Goal: Information Seeking & Learning: Learn about a topic

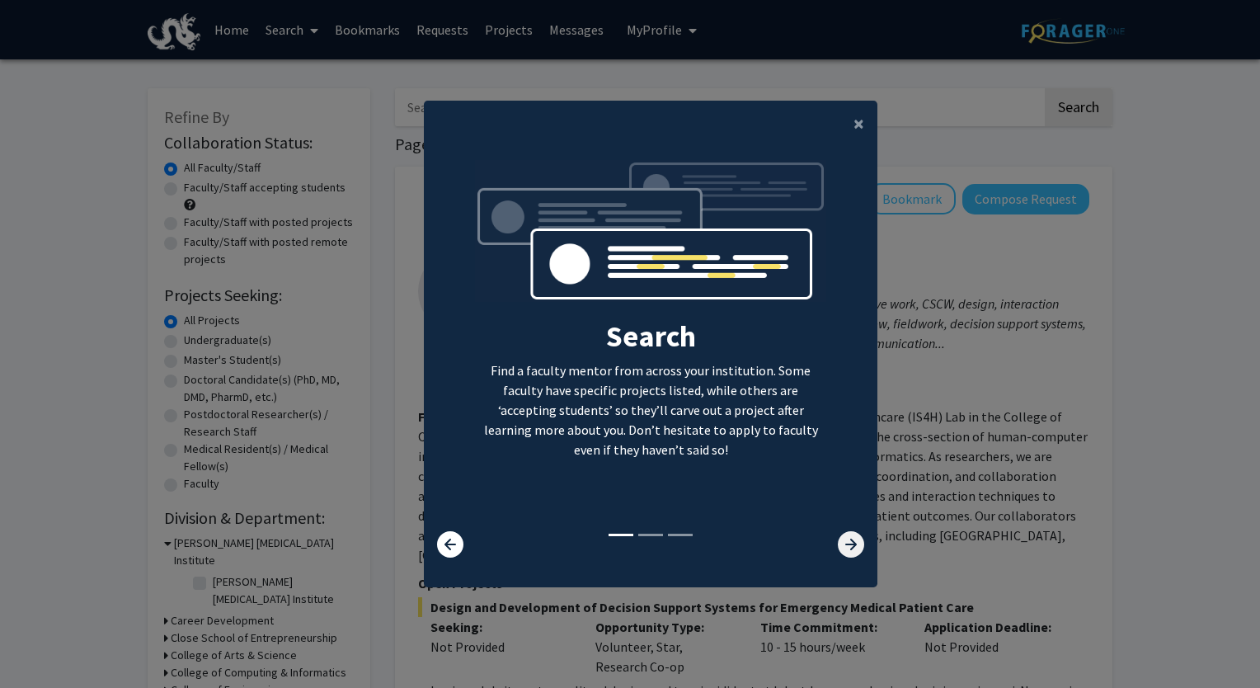
click at [848, 544] on icon at bounding box center [851, 544] width 26 height 26
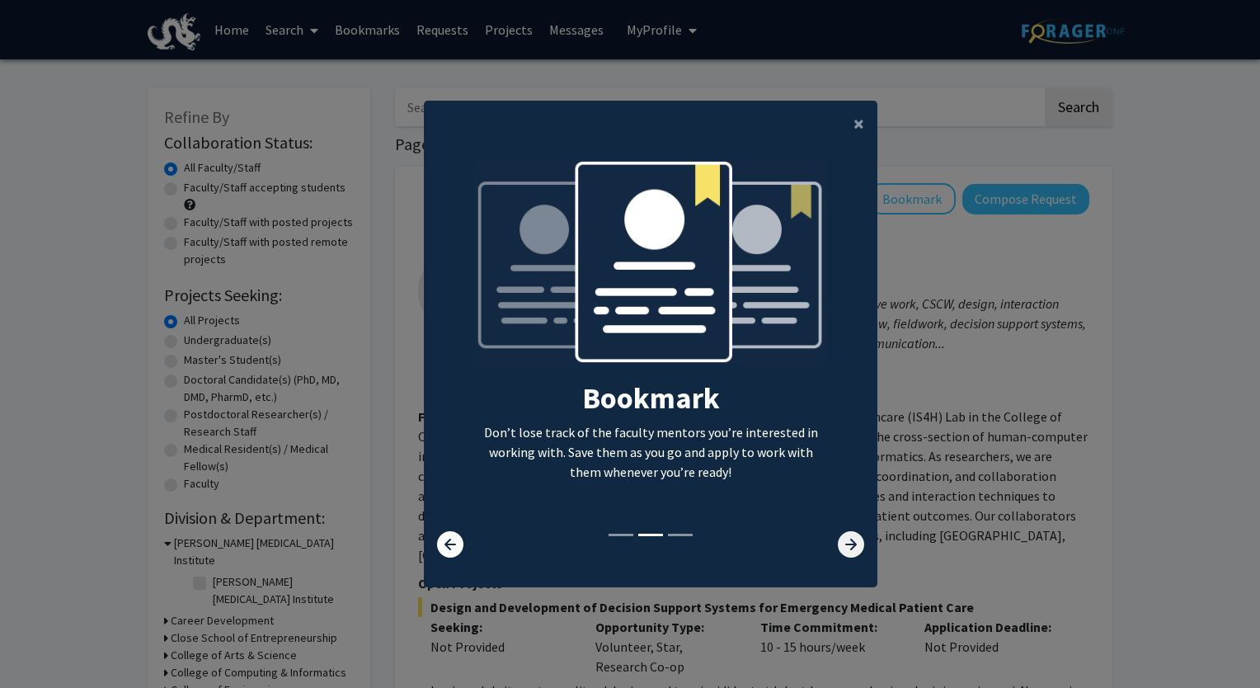
click at [848, 544] on icon at bounding box center [851, 544] width 26 height 26
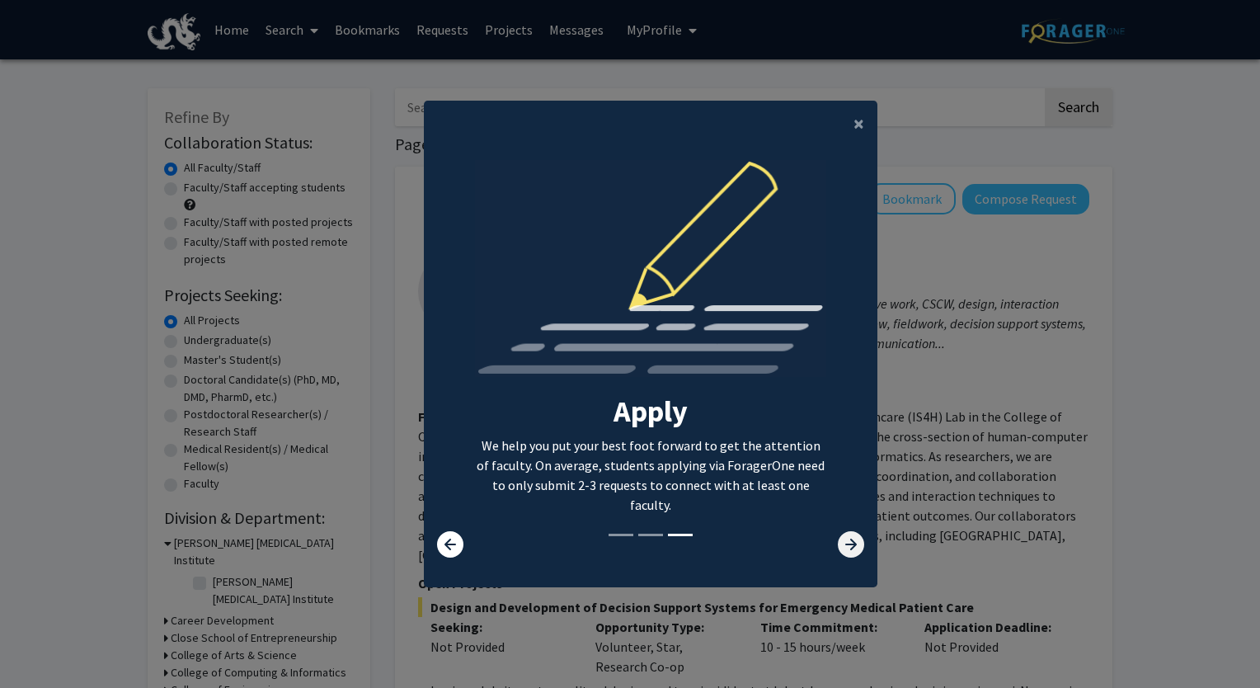
click at [848, 544] on icon at bounding box center [851, 544] width 26 height 26
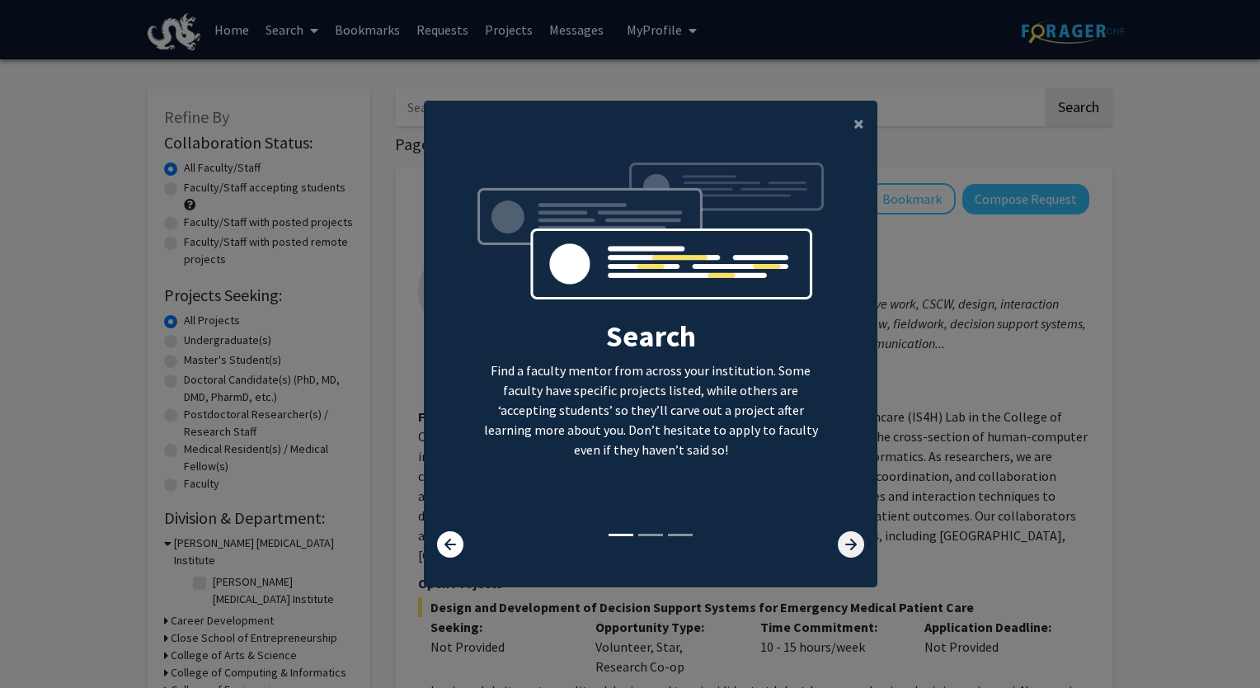
click at [848, 544] on icon at bounding box center [851, 544] width 26 height 26
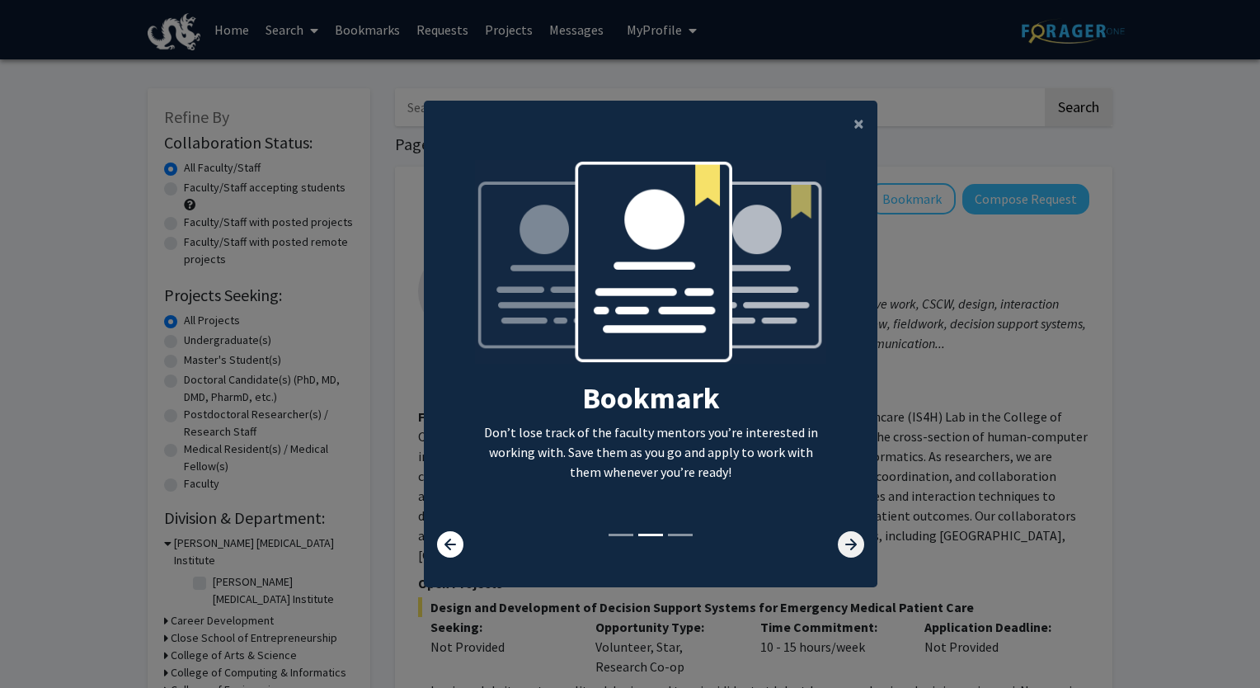
click at [848, 544] on icon at bounding box center [851, 544] width 26 height 26
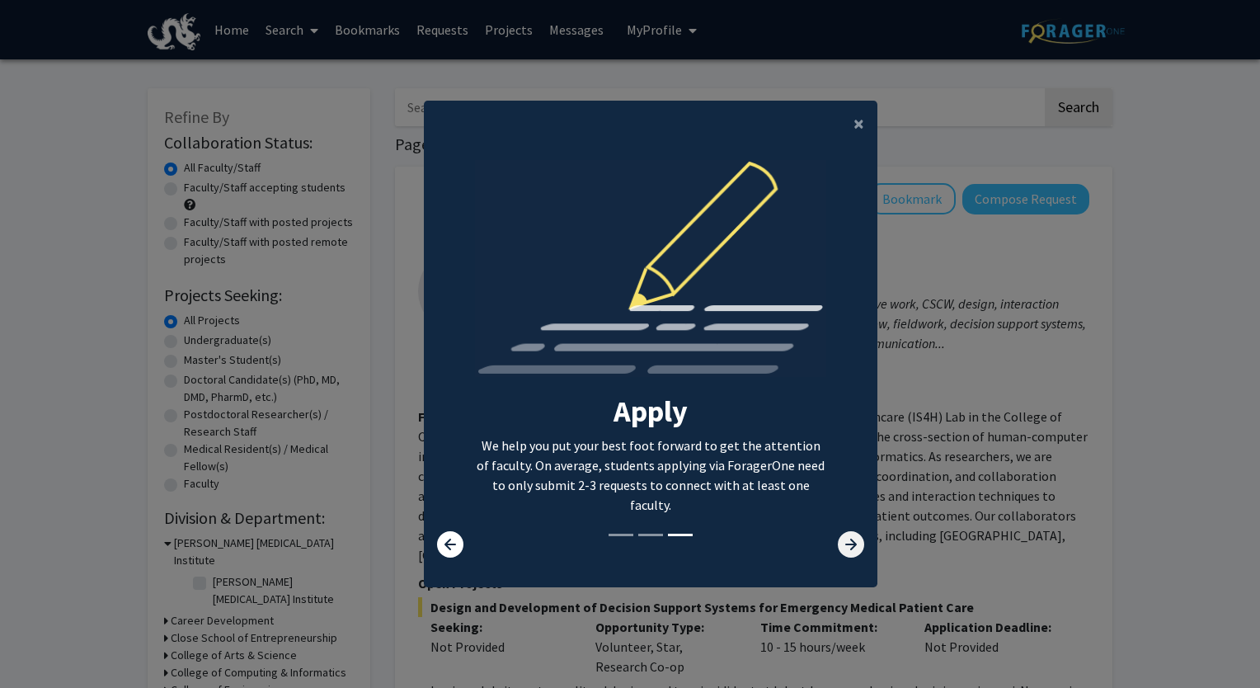
click at [848, 544] on icon at bounding box center [851, 544] width 26 height 26
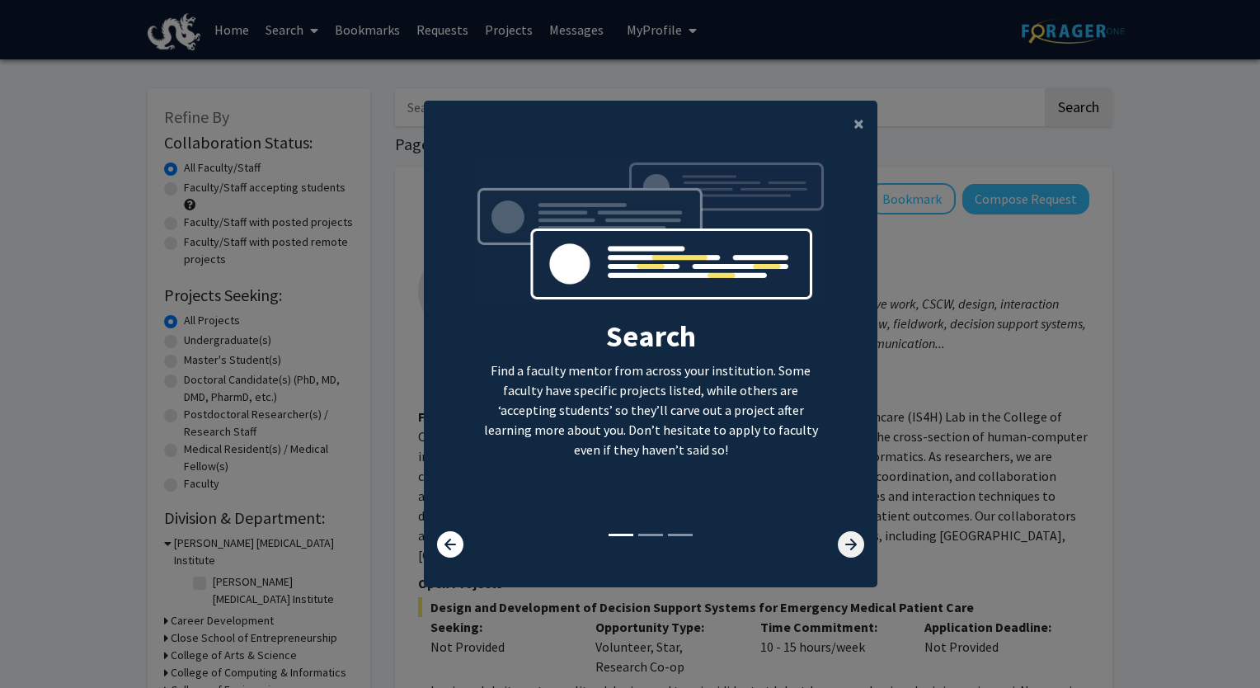
click at [848, 544] on icon at bounding box center [851, 544] width 26 height 26
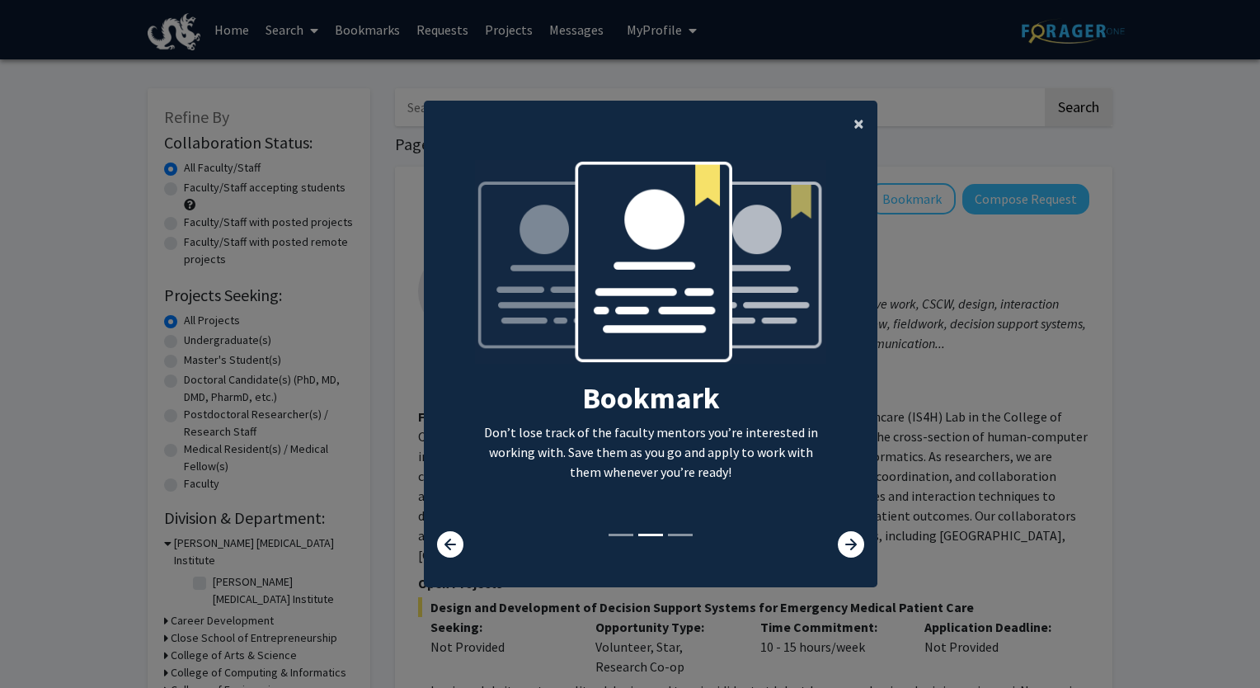
click at [853, 124] on span "×" at bounding box center [858, 123] width 11 height 26
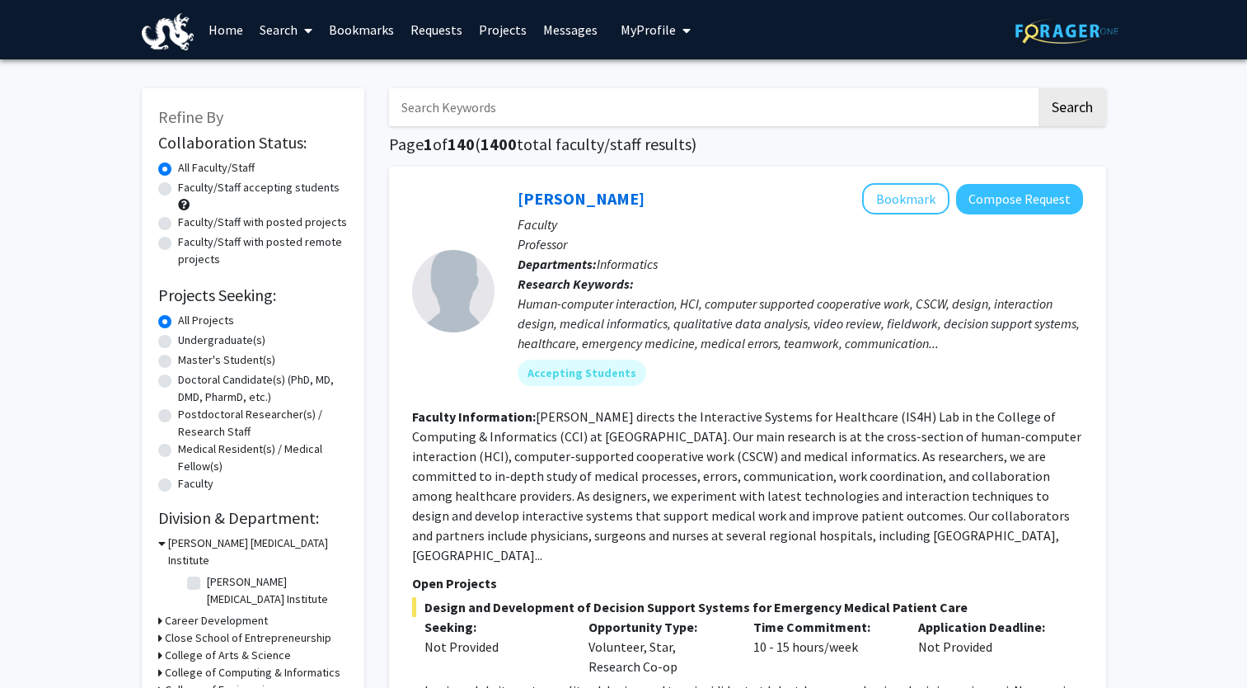
click at [636, 106] on input "Search Keywords" at bounding box center [712, 107] width 647 height 38
type input "biology"
click at [1039, 88] on button "Search" at bounding box center [1073, 107] width 68 height 38
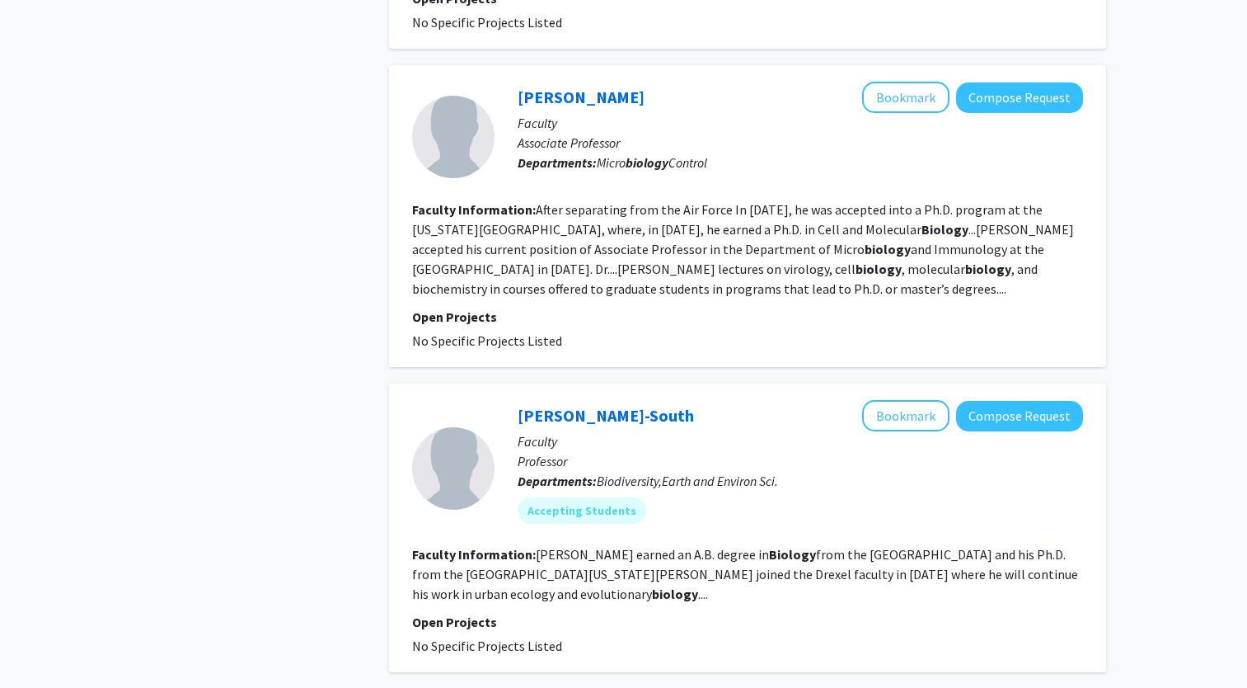
scroll to position [4295, 0]
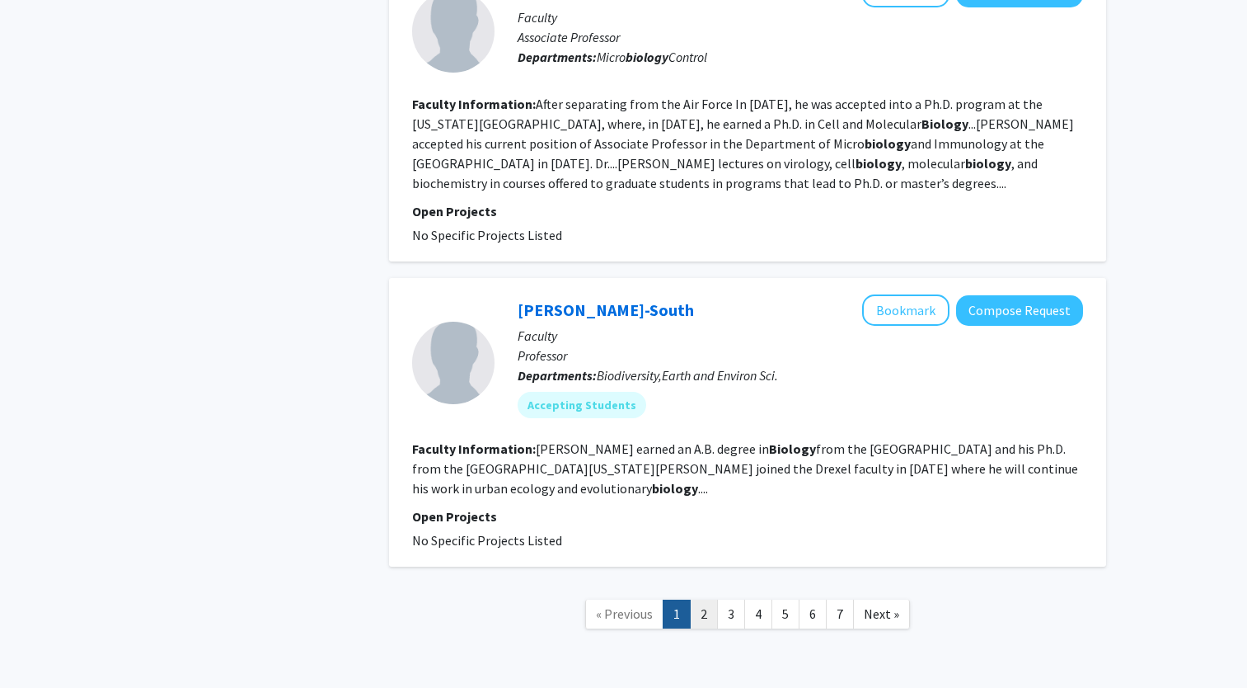
click at [708, 599] on link "2" at bounding box center [704, 613] width 28 height 29
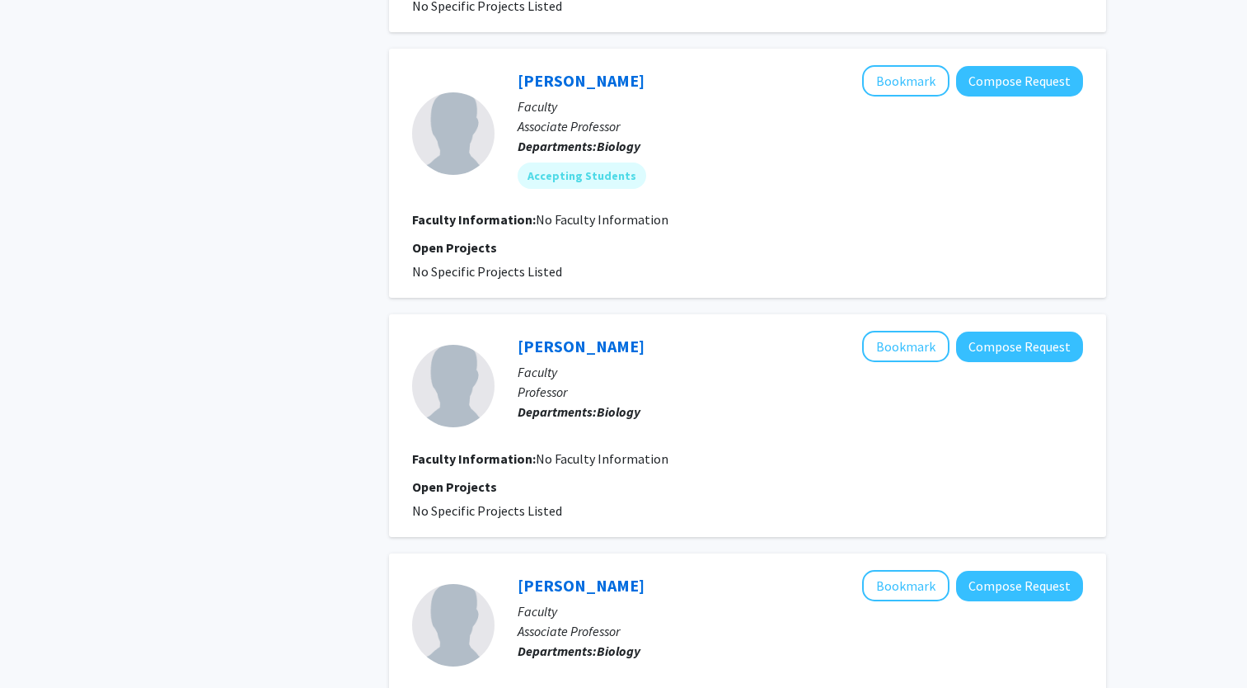
scroll to position [3151, 0]
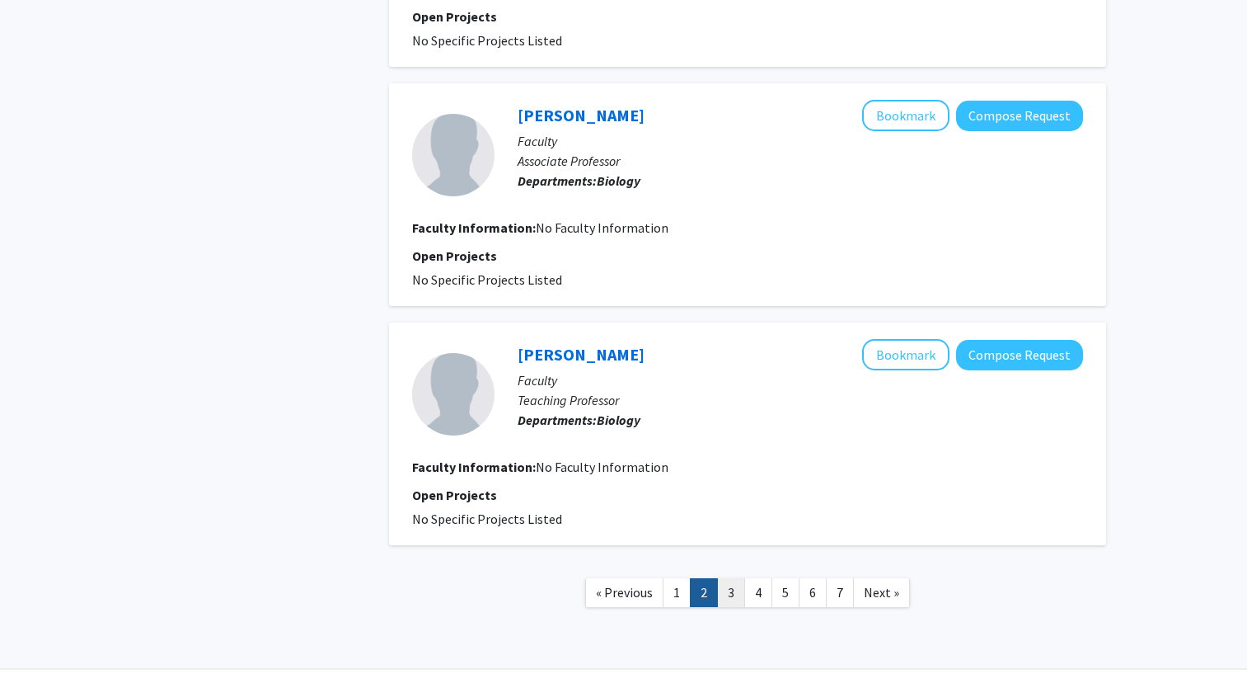
click at [732, 578] on link "3" at bounding box center [731, 592] width 28 height 29
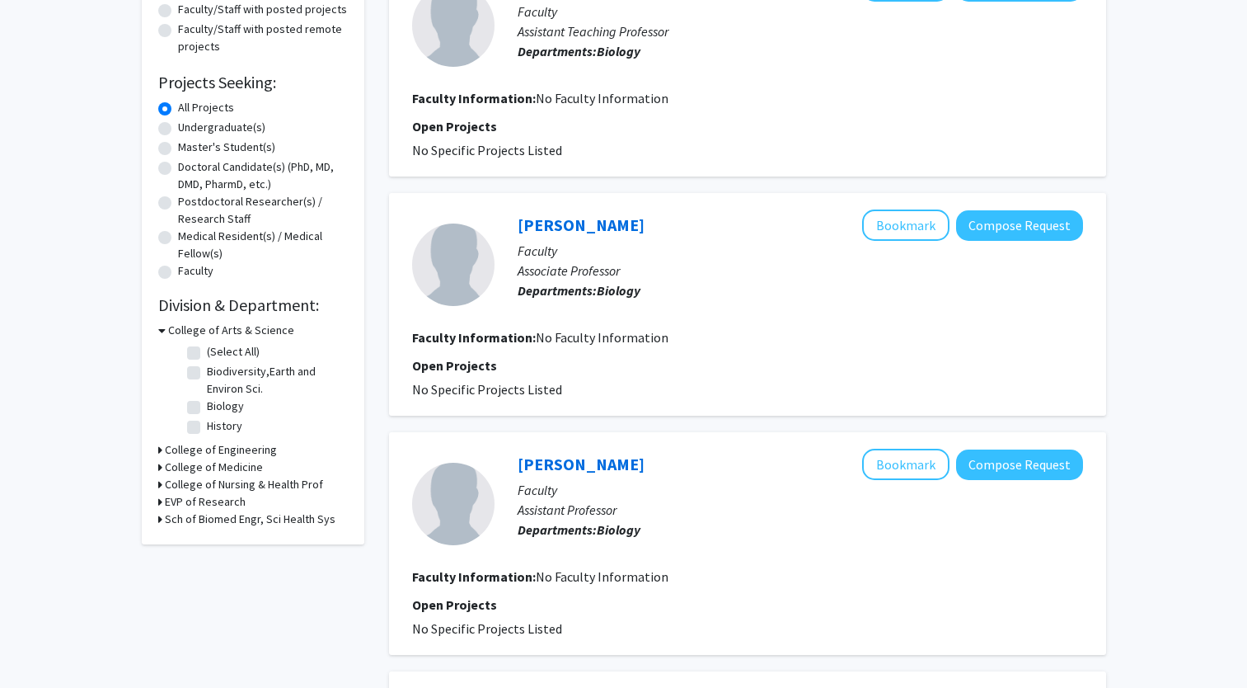
scroll to position [181, 0]
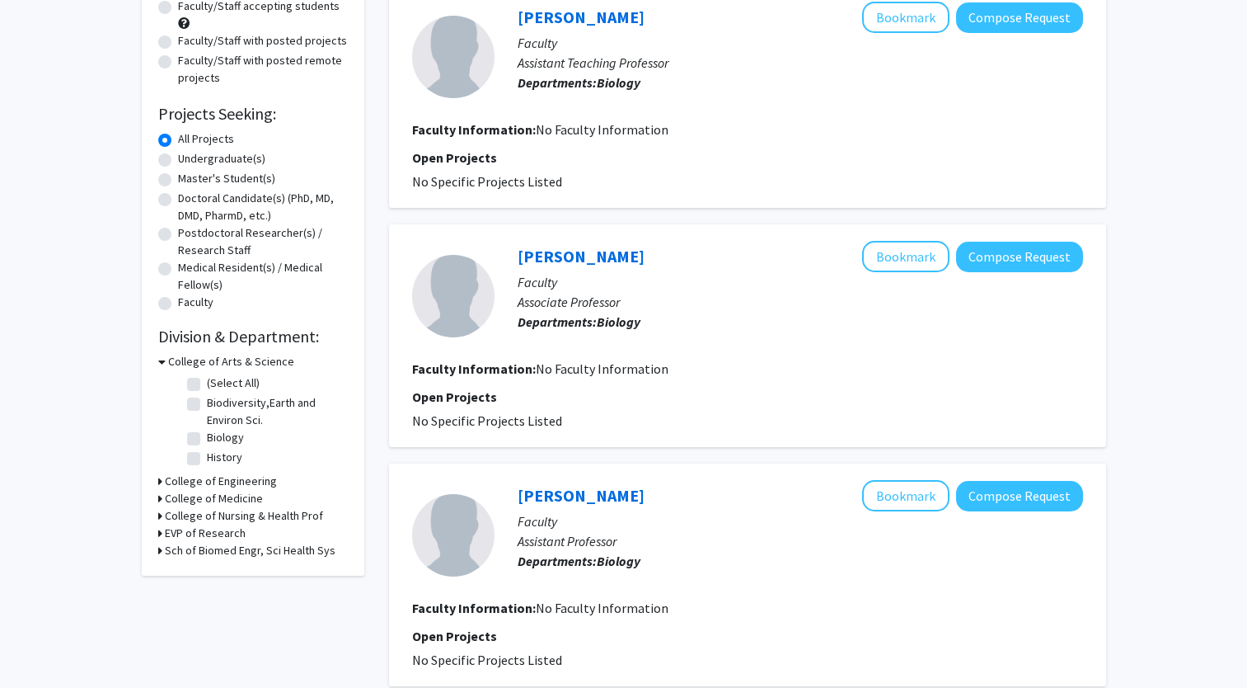
click at [178, 161] on label "Undergraduate(s)" at bounding box center [221, 158] width 87 height 17
click at [178, 161] on input "Undergraduate(s)" at bounding box center [183, 155] width 11 height 11
radio input "true"
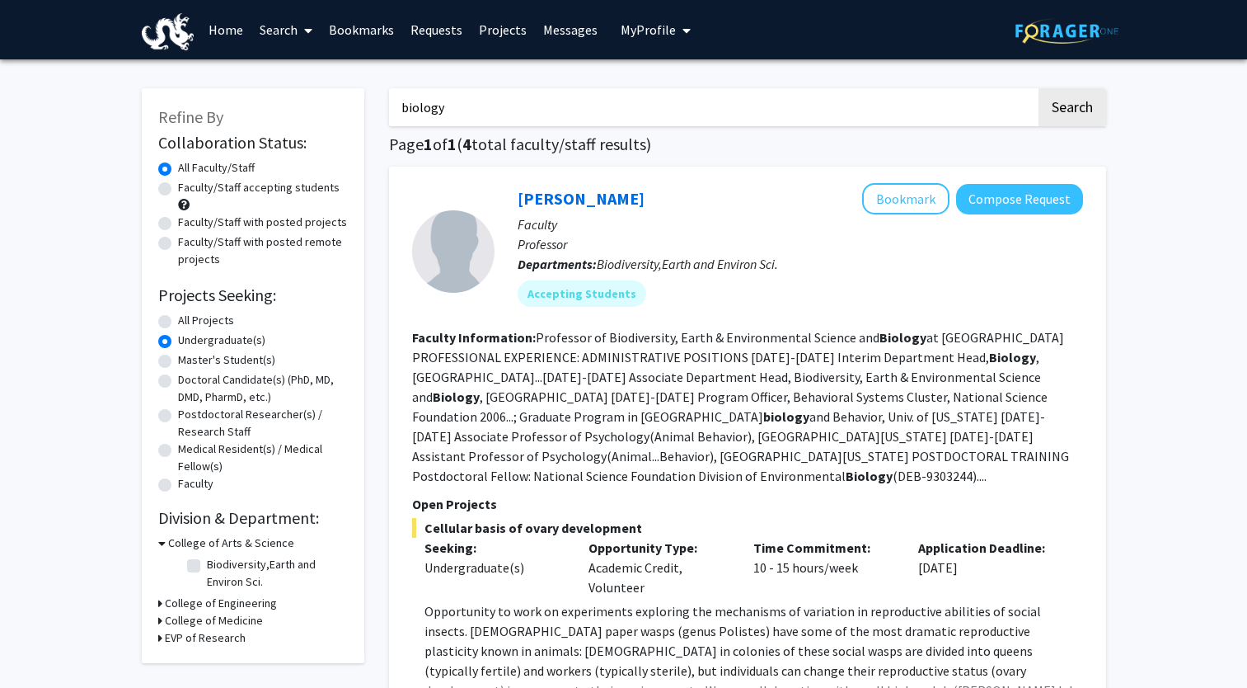
drag, startPoint x: 445, startPoint y: 110, endPoint x: 330, endPoint y: 106, distance: 115.5
type input "neuroscience"
click at [1072, 106] on button "Search" at bounding box center [1073, 107] width 68 height 38
radio input "true"
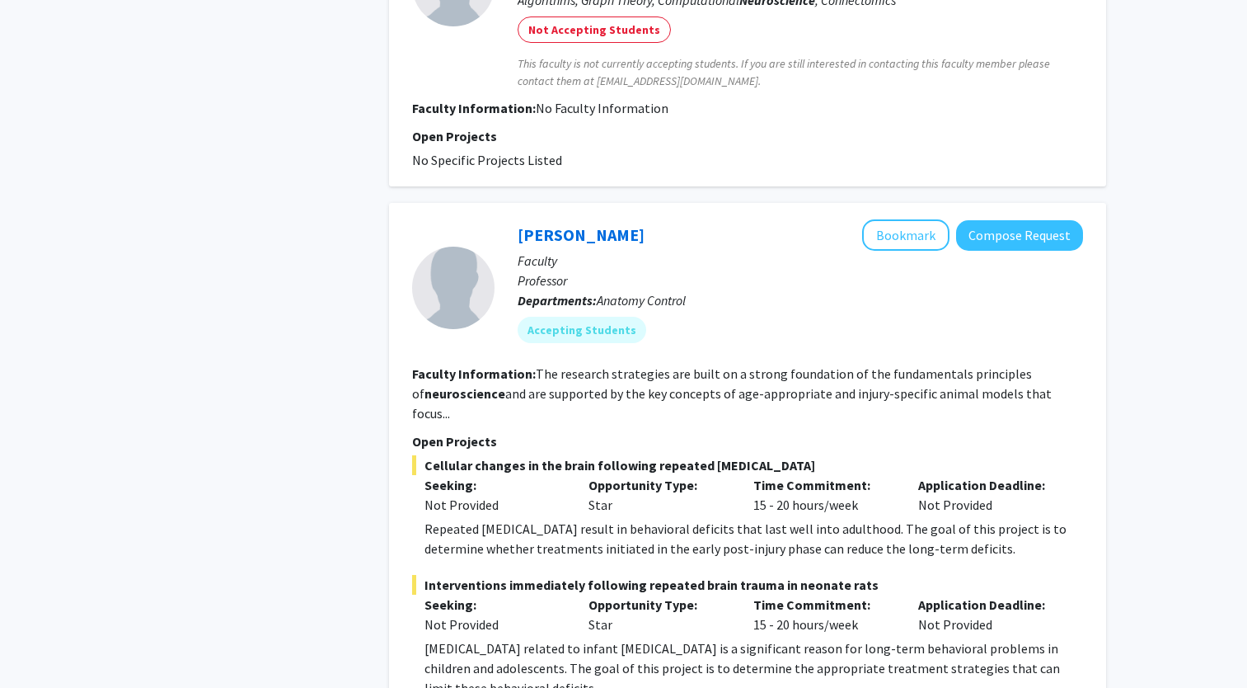
scroll to position [1429, 0]
